Goal: Transaction & Acquisition: Book appointment/travel/reservation

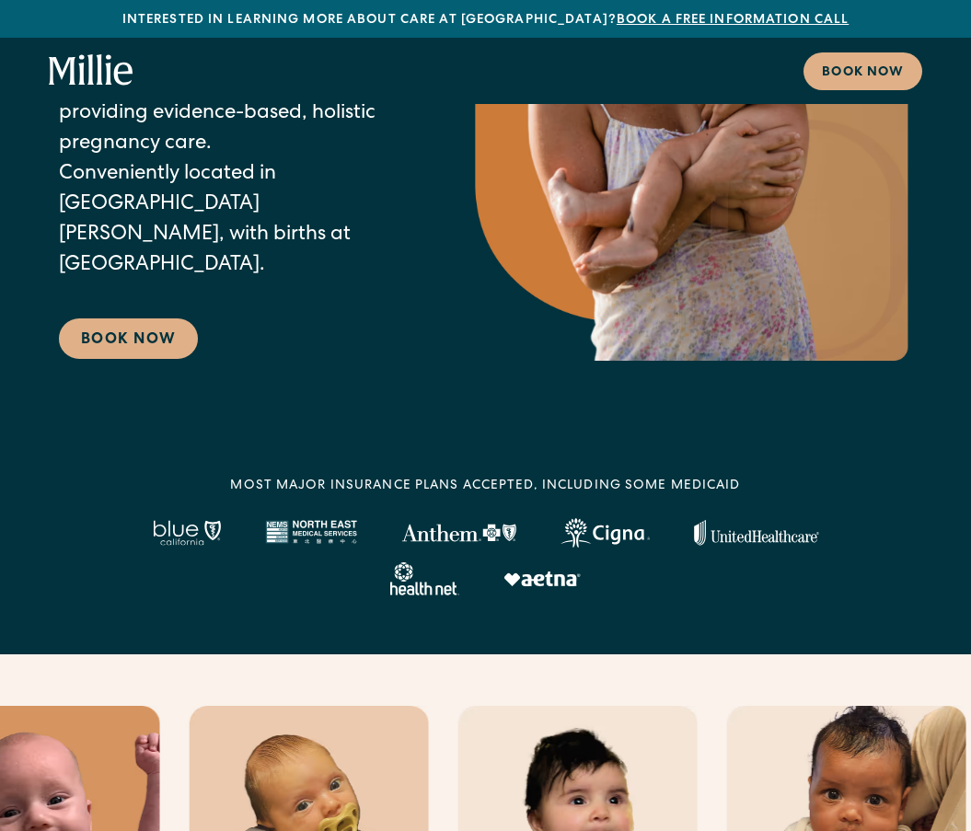
scroll to position [460, 0]
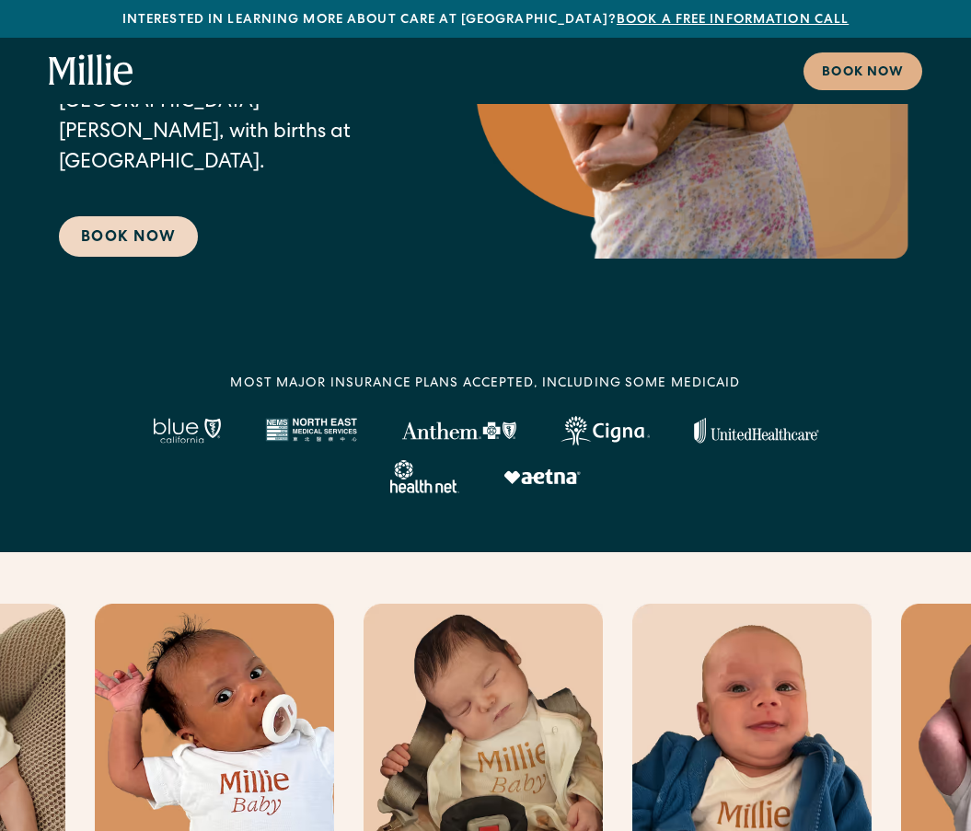
click at [111, 224] on link "Book Now" at bounding box center [128, 236] width 139 height 40
